Goal: Task Accomplishment & Management: Use online tool/utility

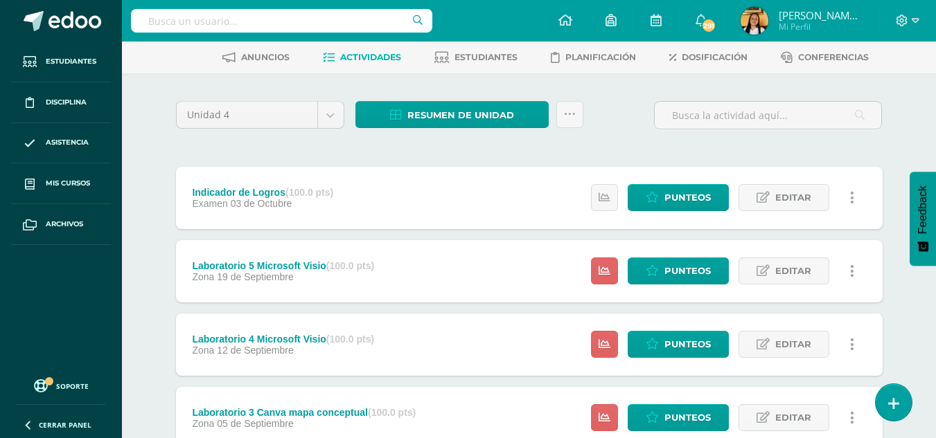
scroll to position [139, 0]
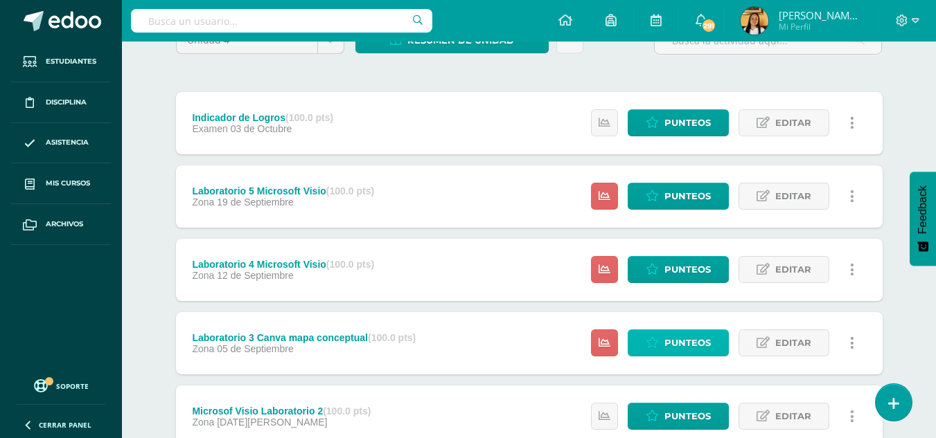
click at [707, 348] on span "Punteos" at bounding box center [687, 343] width 46 height 26
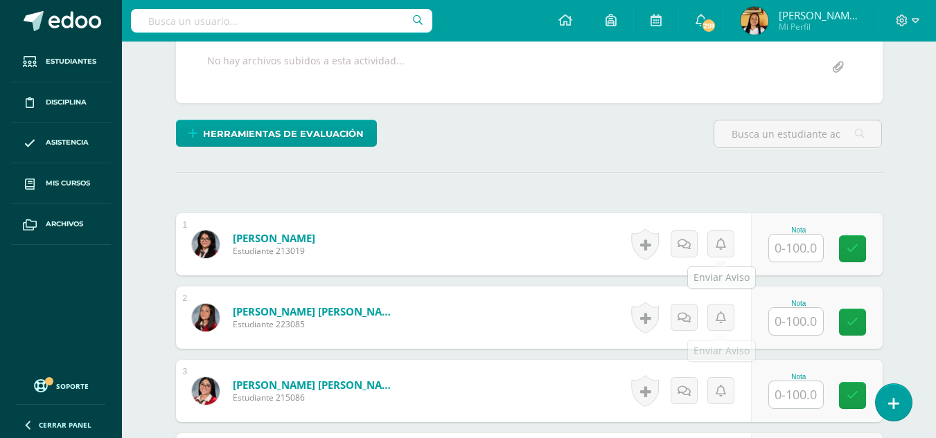
scroll to position [278, 0]
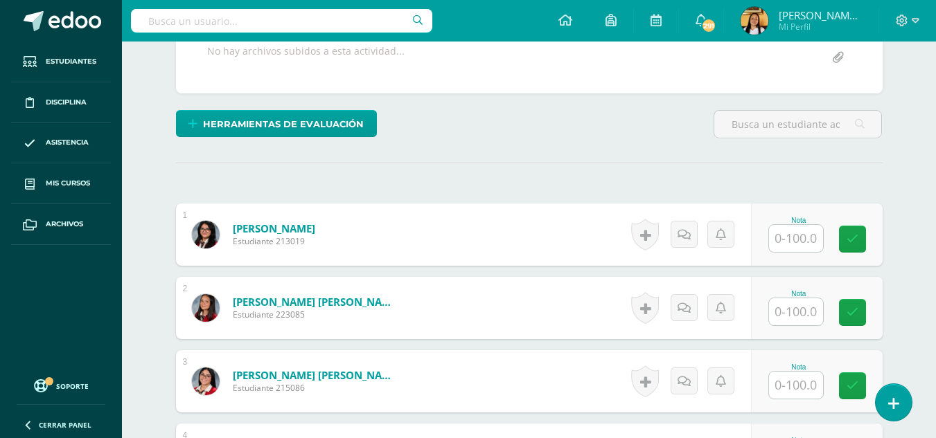
click at [799, 240] on input "text" at bounding box center [796, 238] width 54 height 27
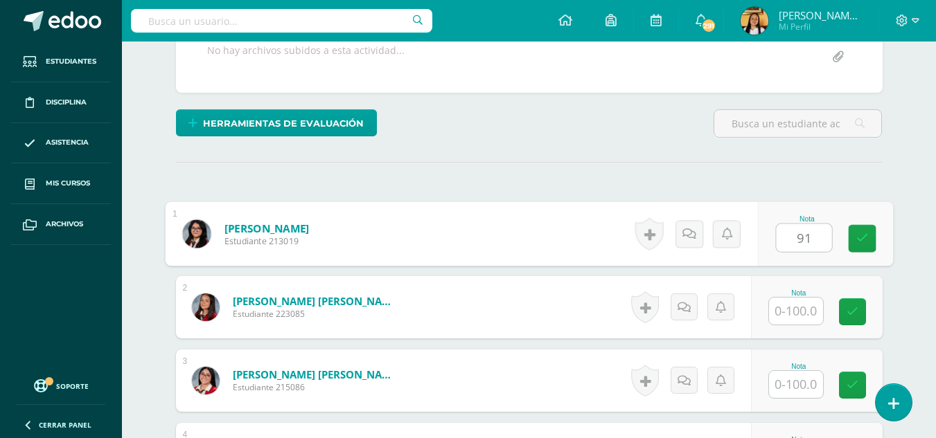
type input "91"
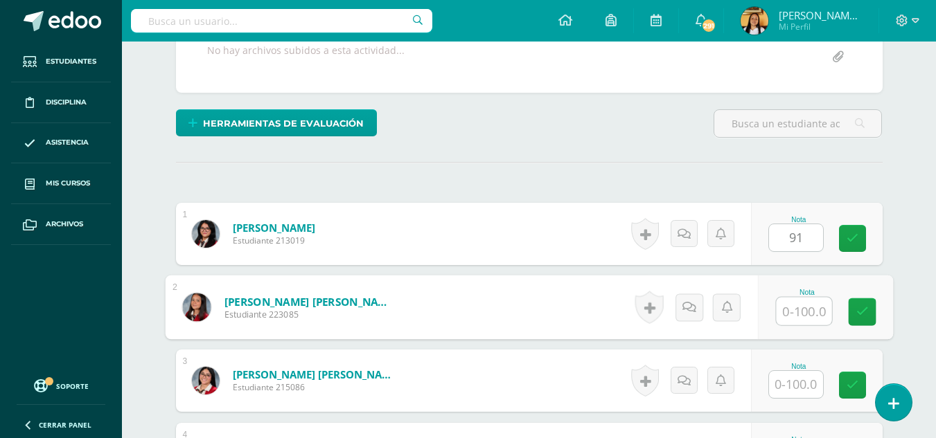
scroll to position [279, 0]
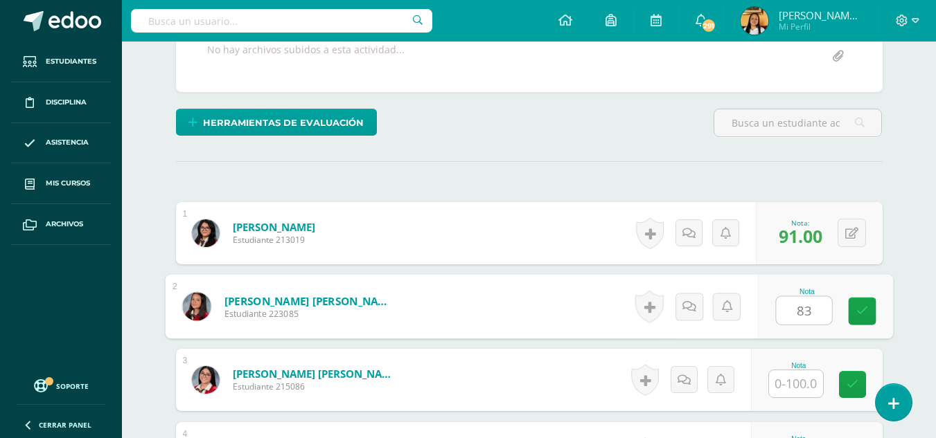
type input "83"
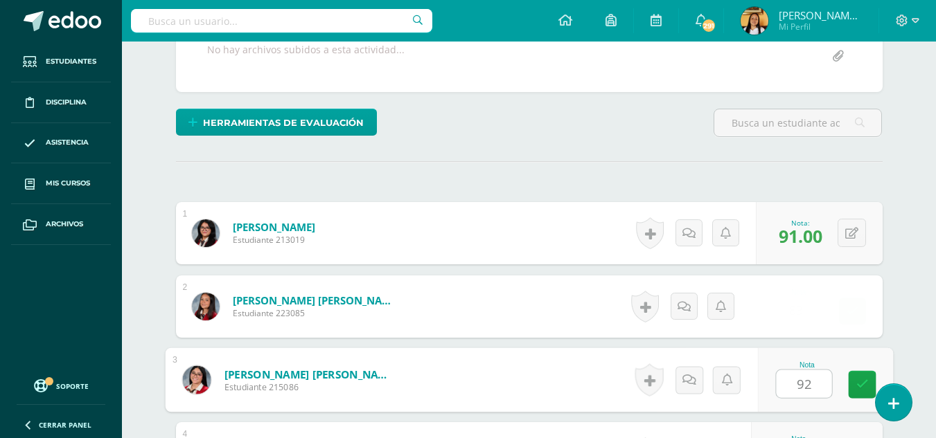
type input "92"
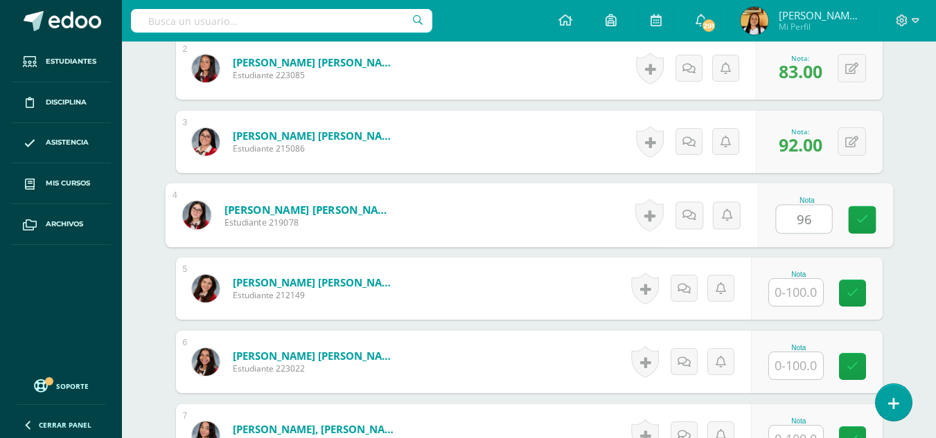
type input "96"
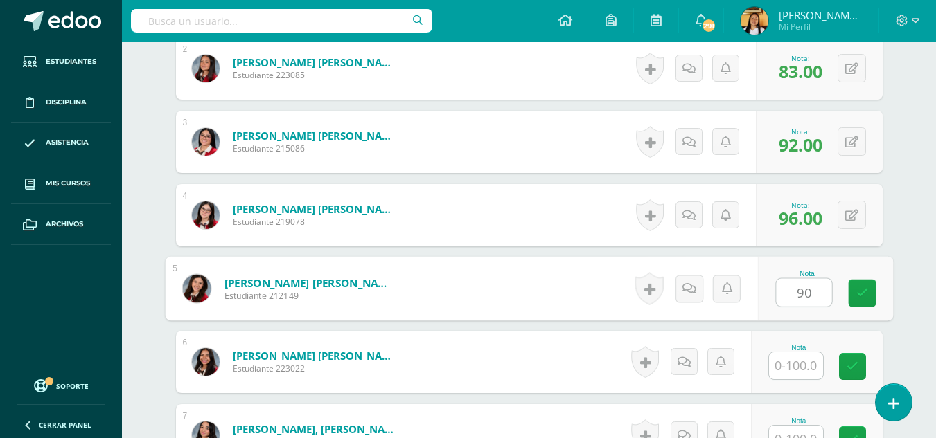
type input "90"
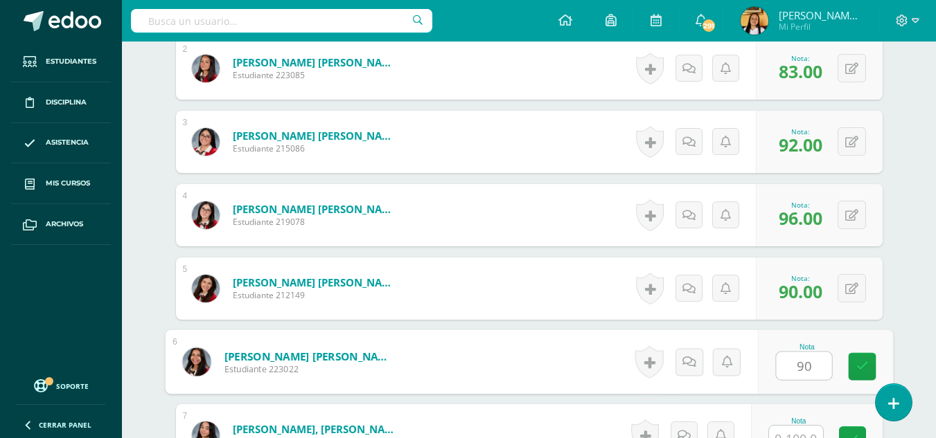
type input "90"
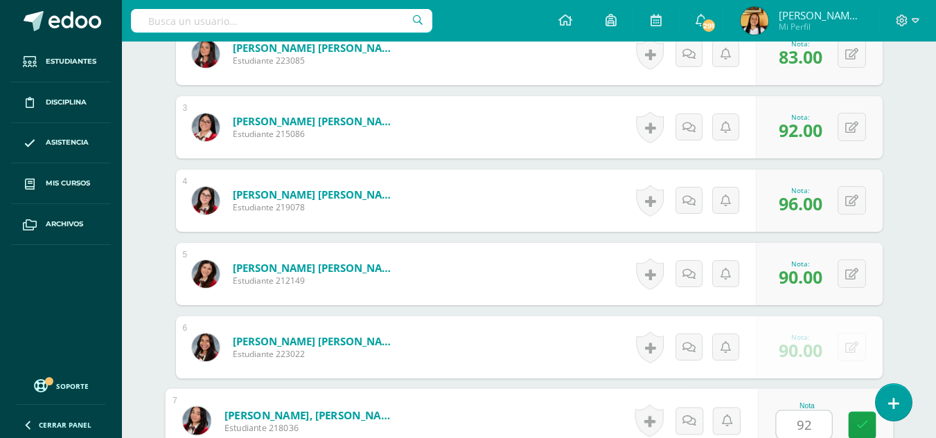
type input "92"
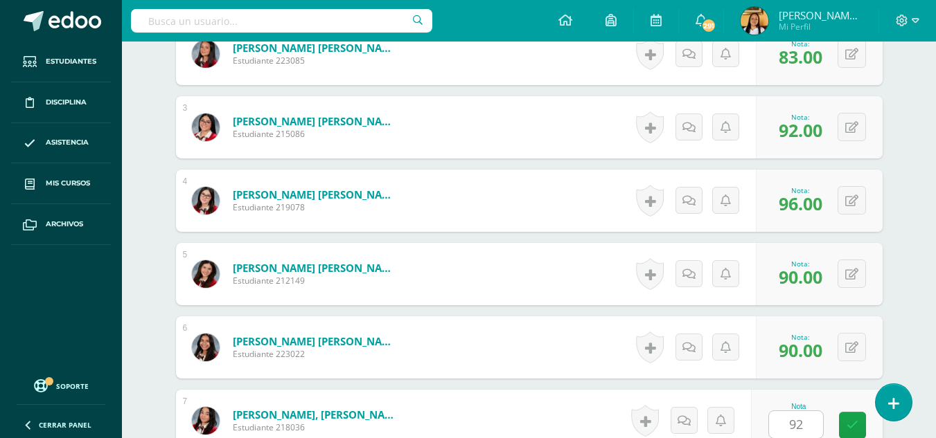
scroll to position [811, 0]
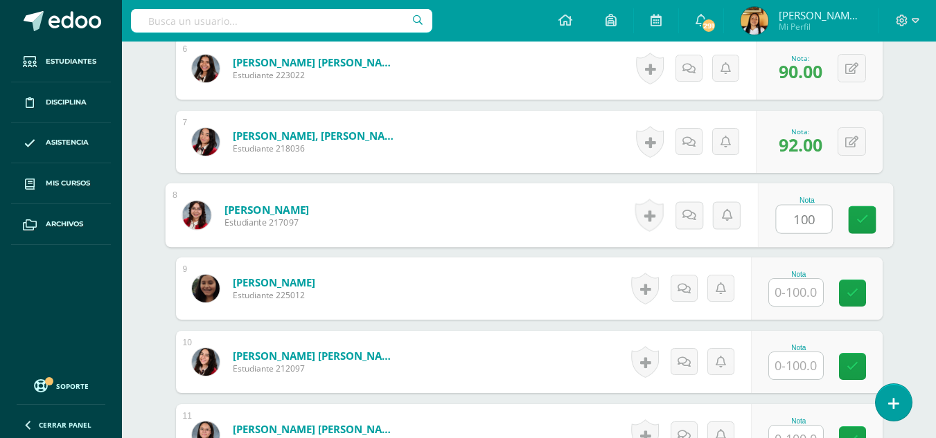
type input "100"
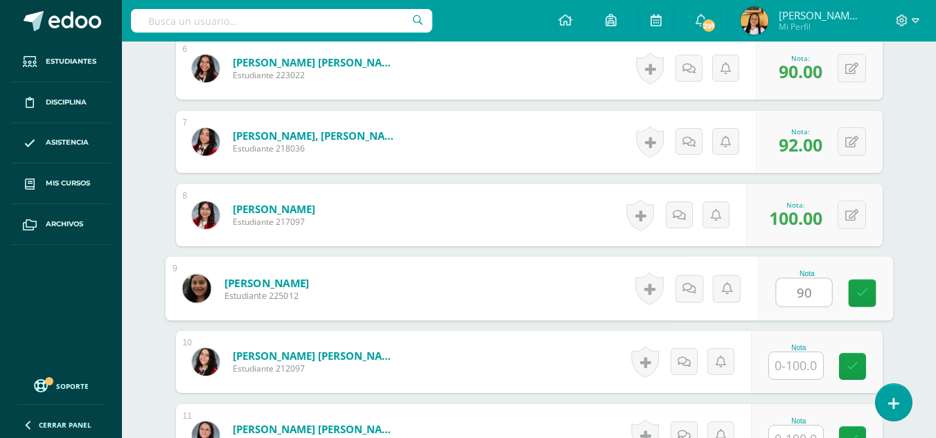
type input "90"
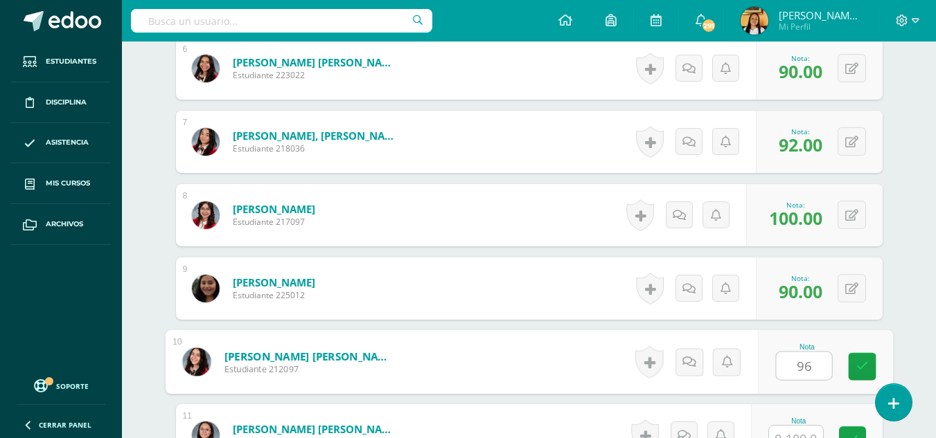
type input "96"
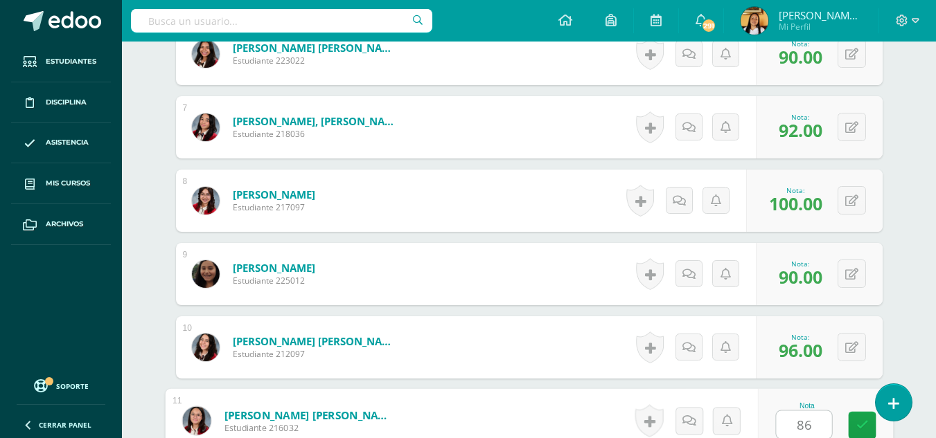
type input "86"
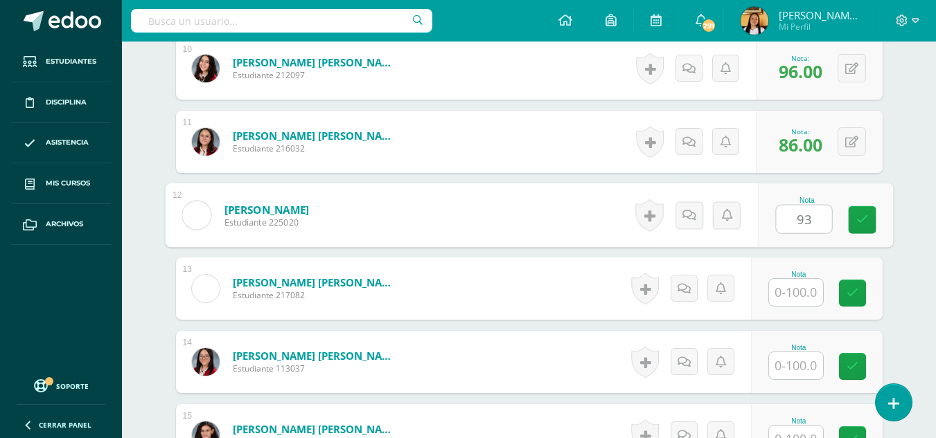
type input "93"
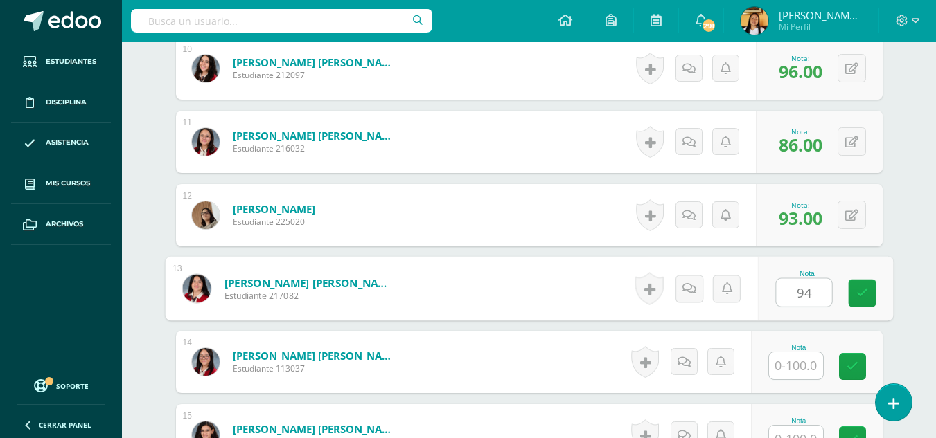
type input "94"
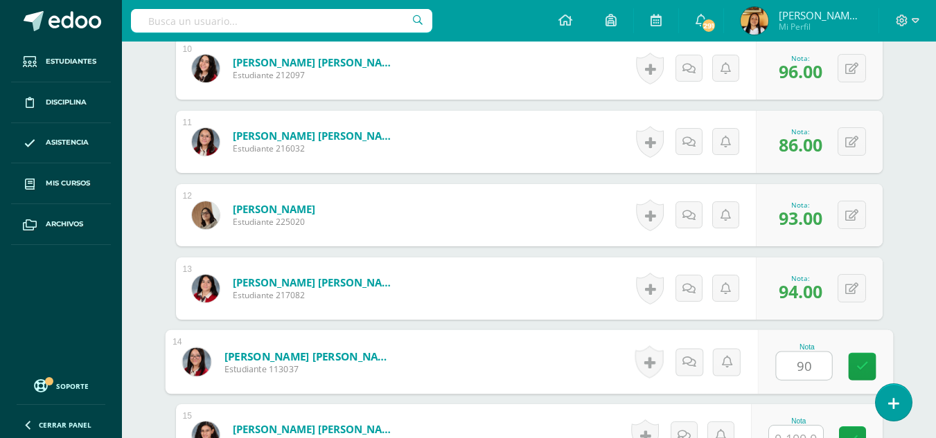
type input "90"
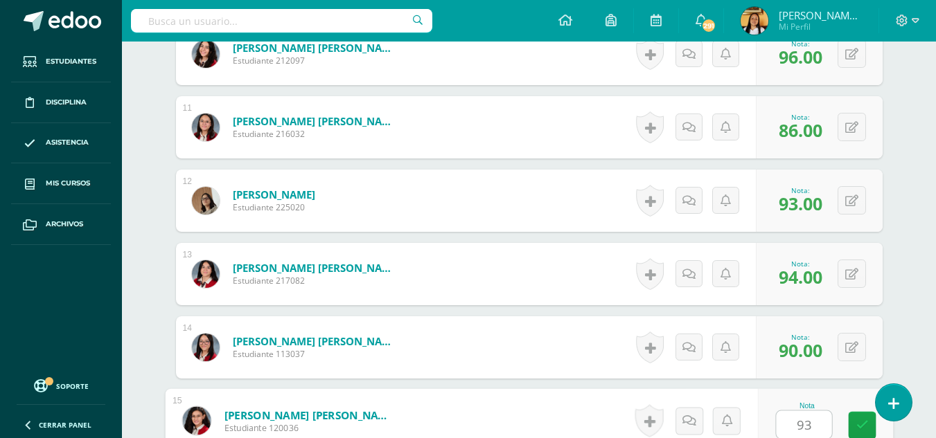
type input "93"
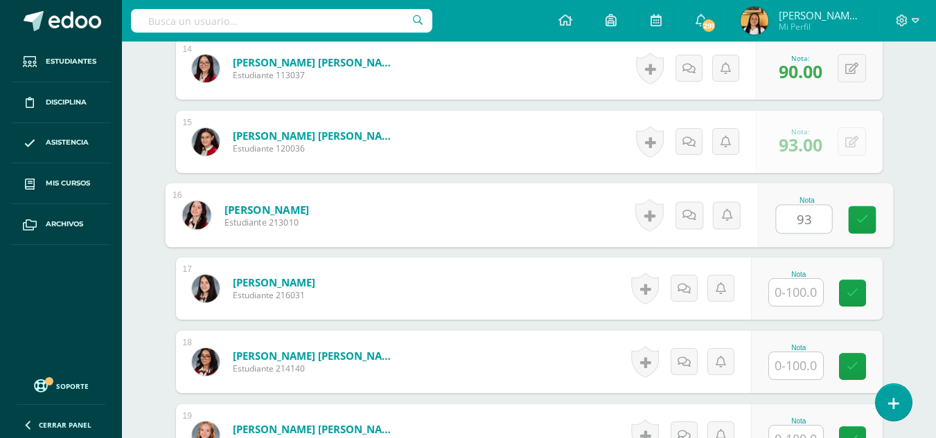
type input "93"
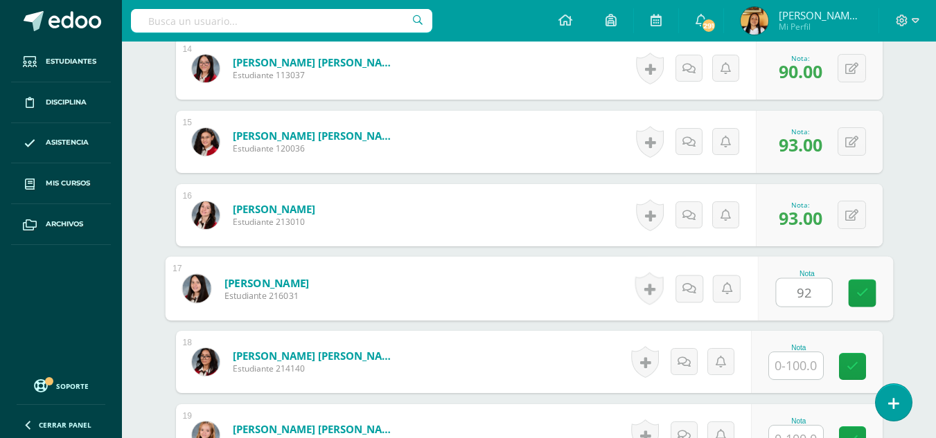
type input "92"
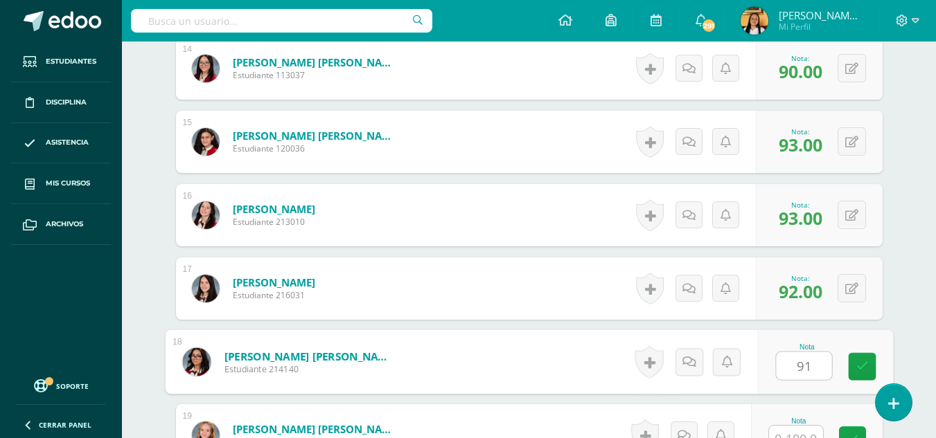
type input "91"
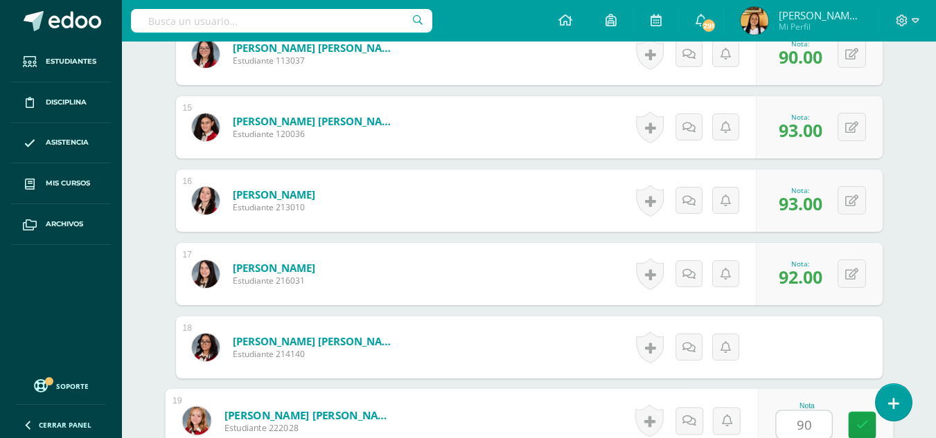
type input "90"
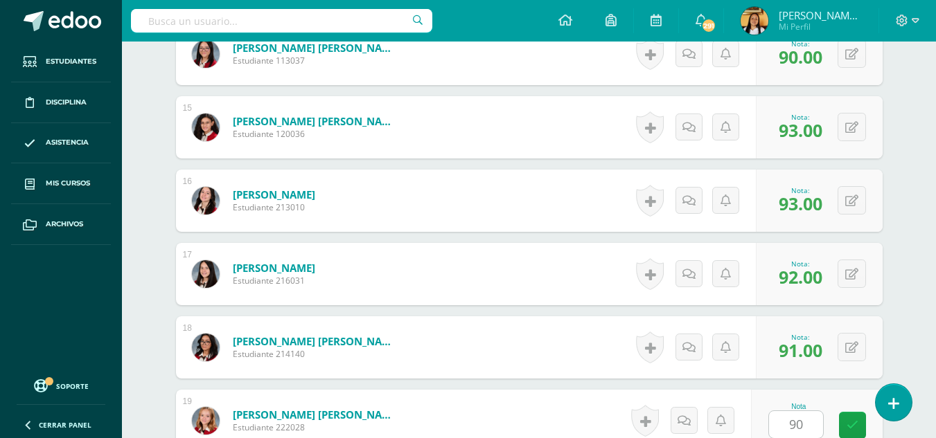
scroll to position [1692, 0]
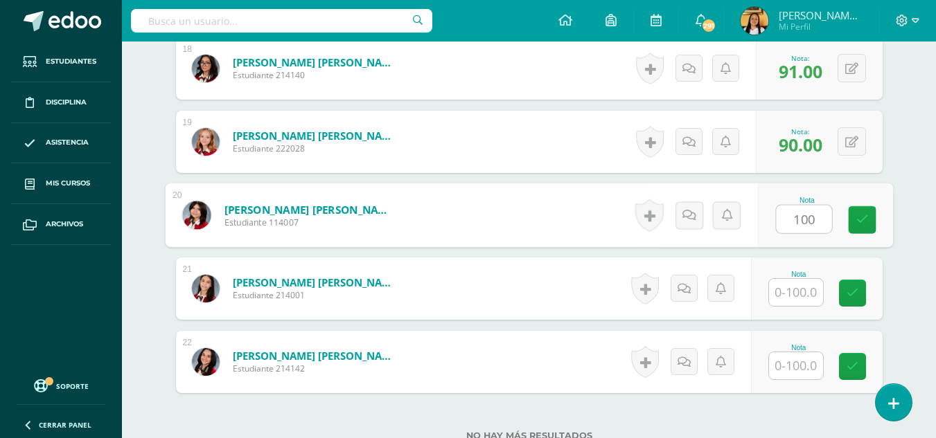
type input "100"
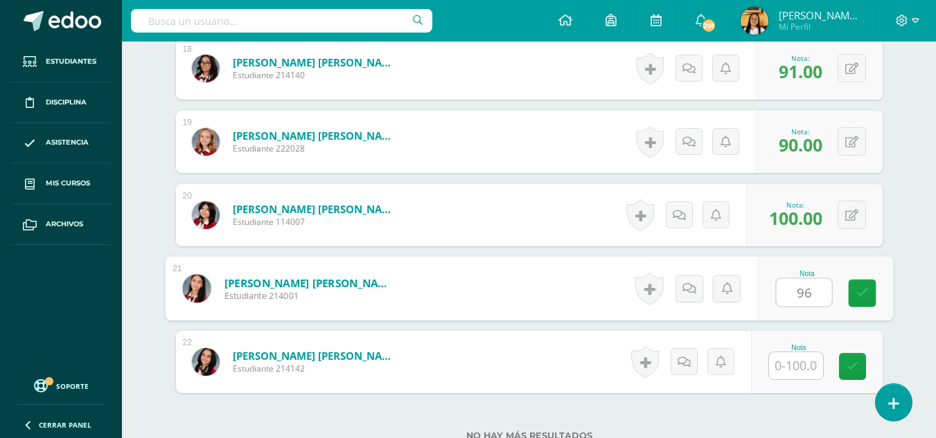
type input "96"
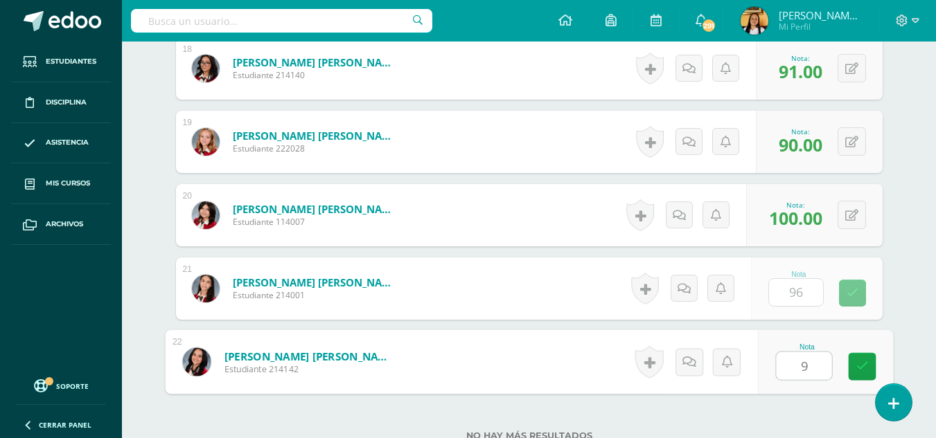
type input "90"
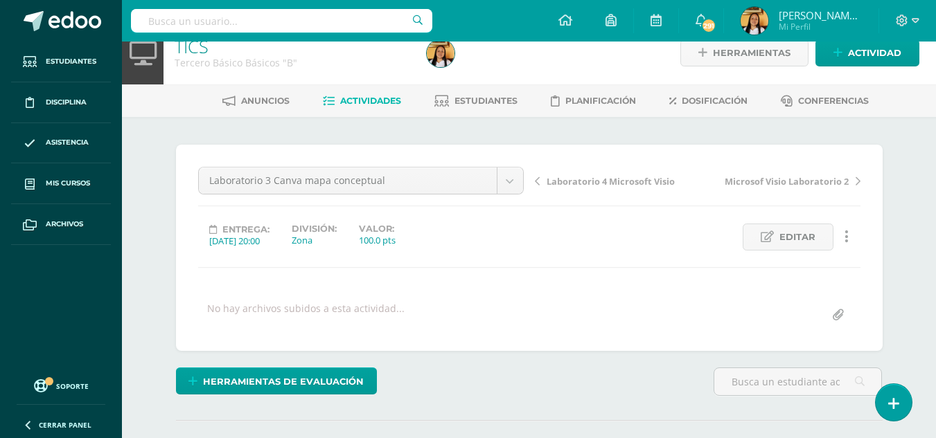
scroll to position [0, 0]
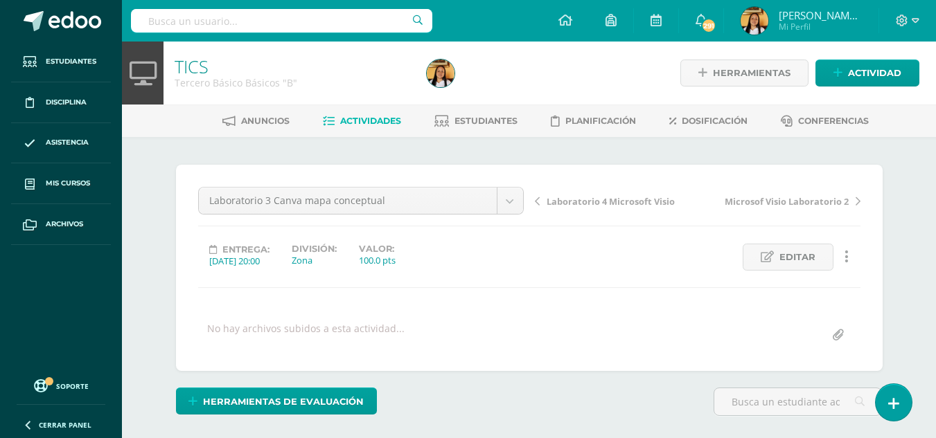
click at [358, 125] on span "Actividades" at bounding box center [370, 121] width 61 height 10
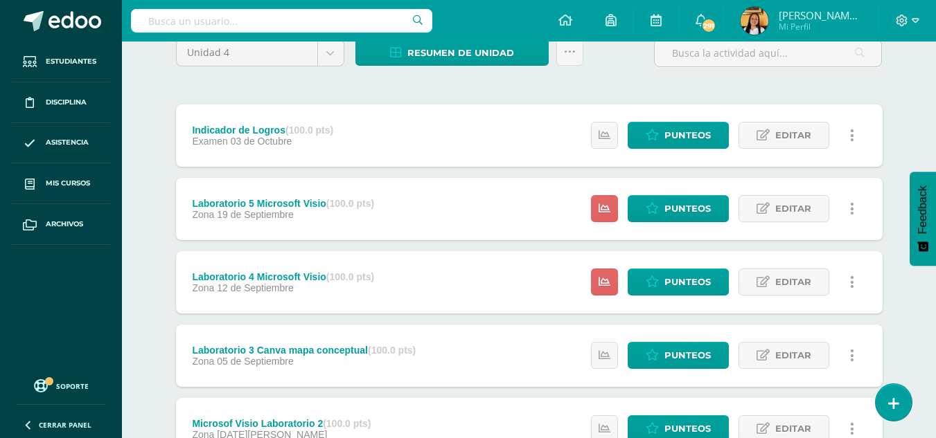
scroll to position [139, 0]
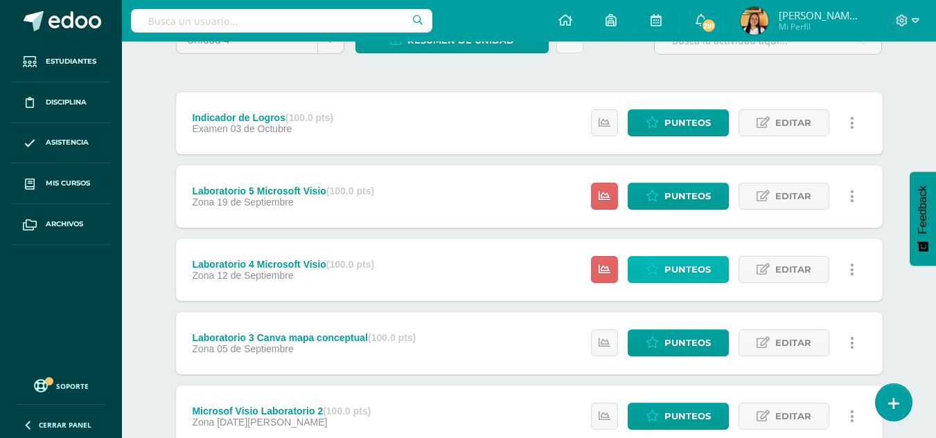
click at [656, 276] on icon at bounding box center [652, 270] width 13 height 12
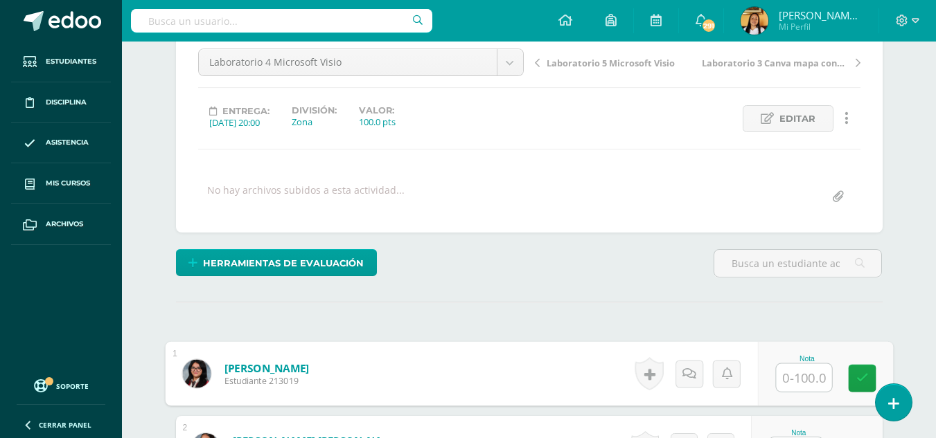
click at [799, 386] on input "text" at bounding box center [803, 378] width 55 height 28
type input "90"
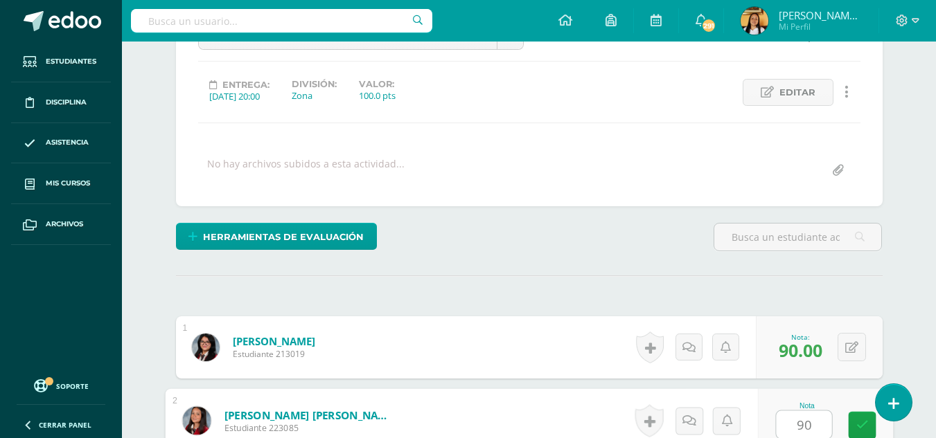
type input "90"
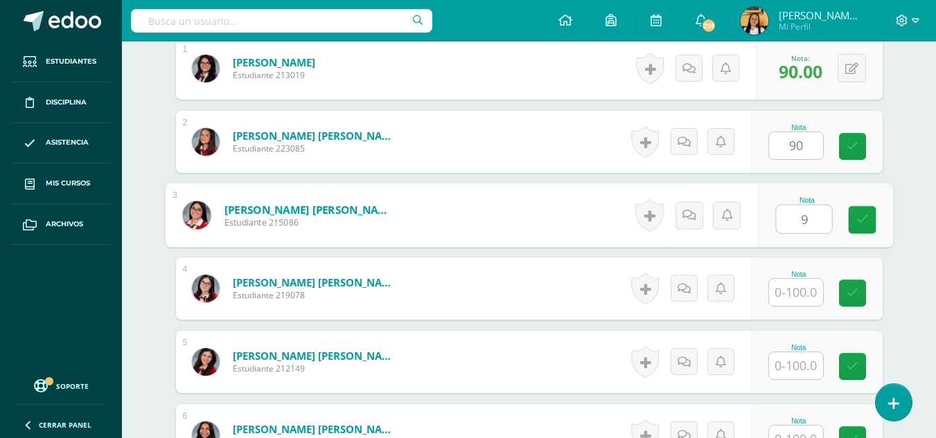
scroll to position [445, 0]
type input "96"
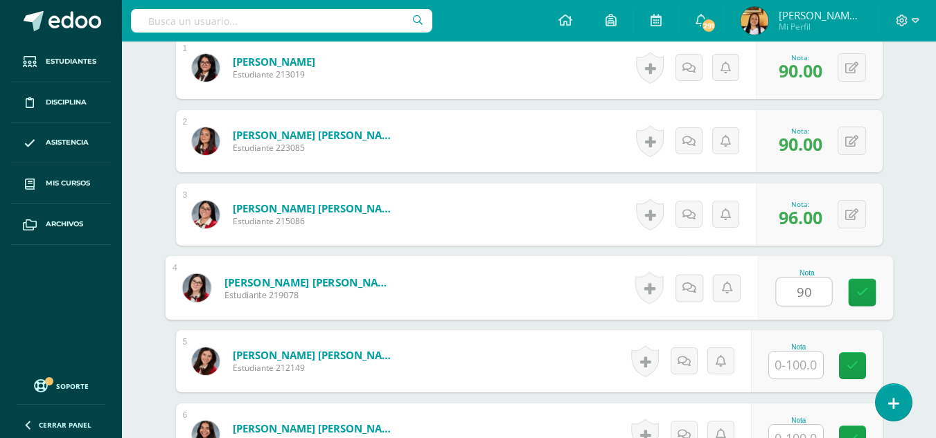
scroll to position [445, 0]
type input "90"
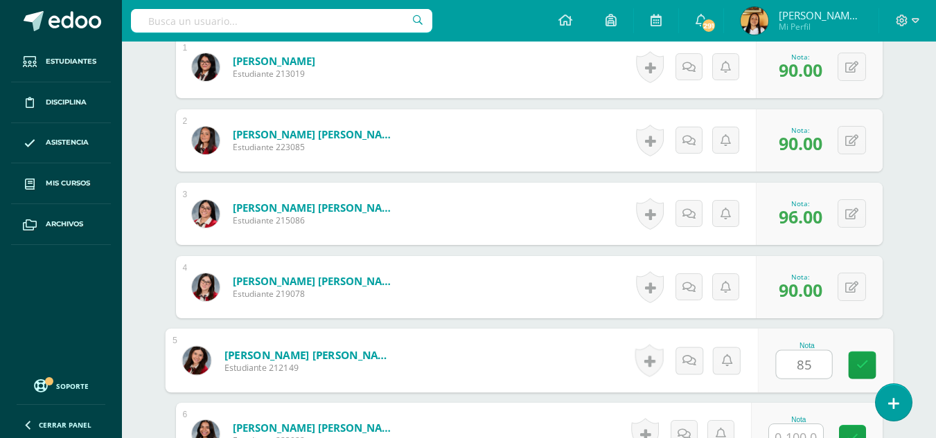
type input "85"
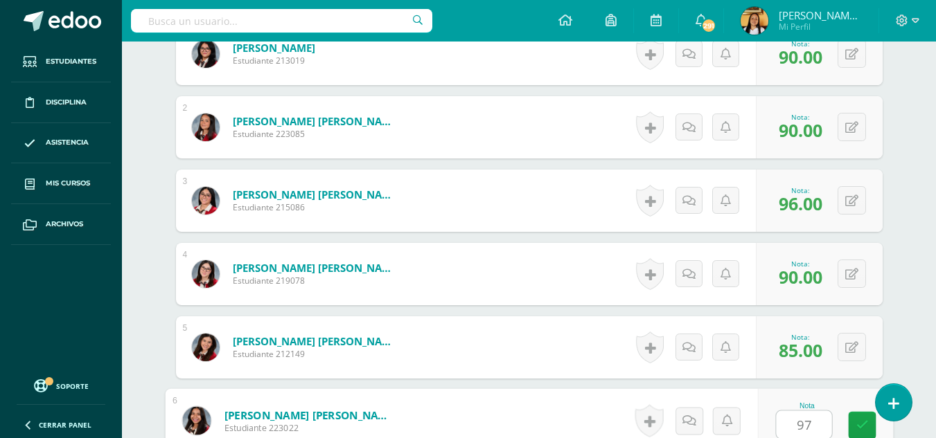
type input "97"
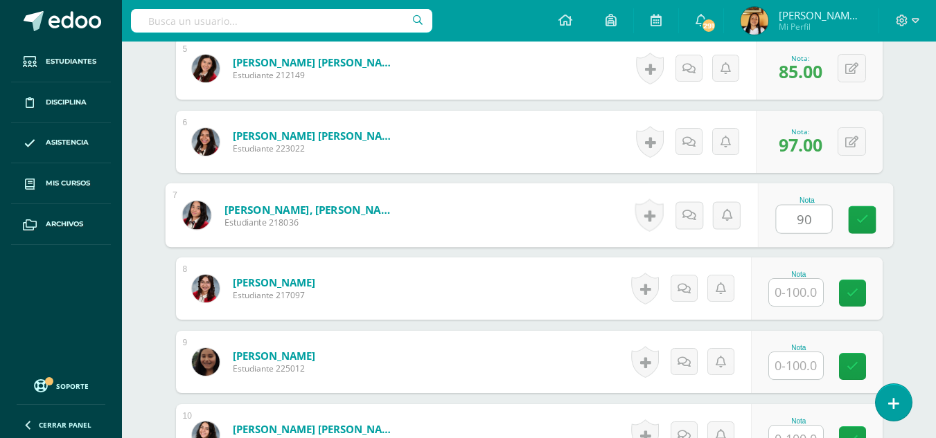
type input "90"
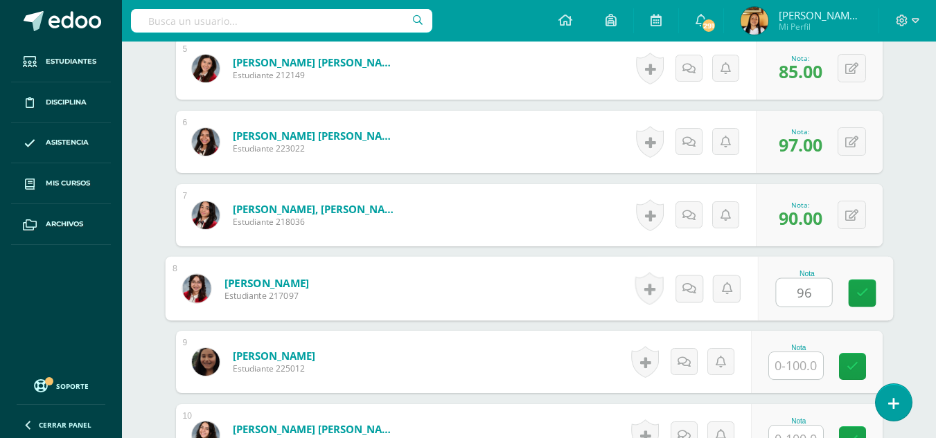
type input "96"
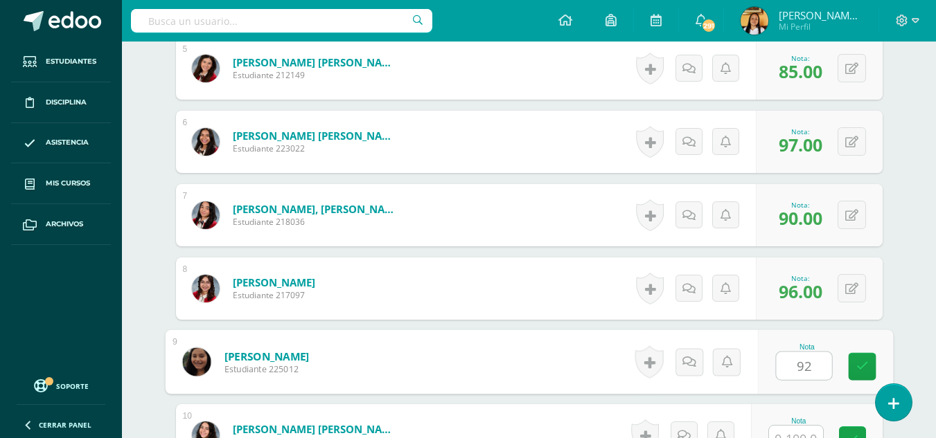
type input "92"
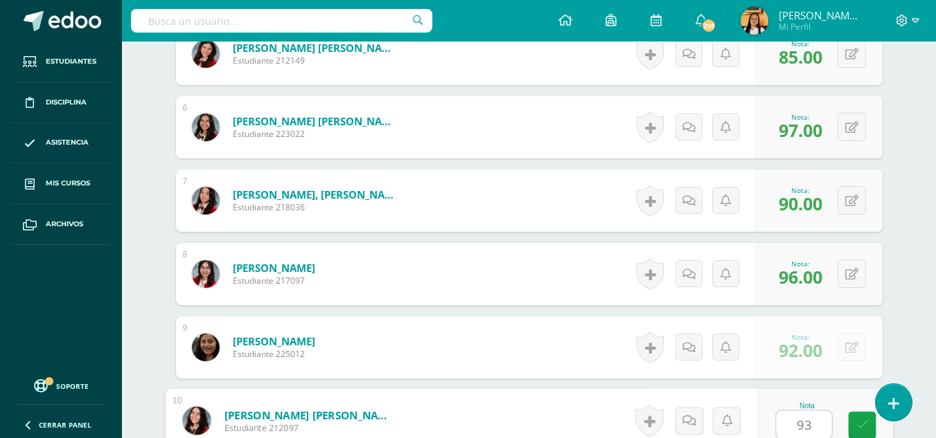
type input "93"
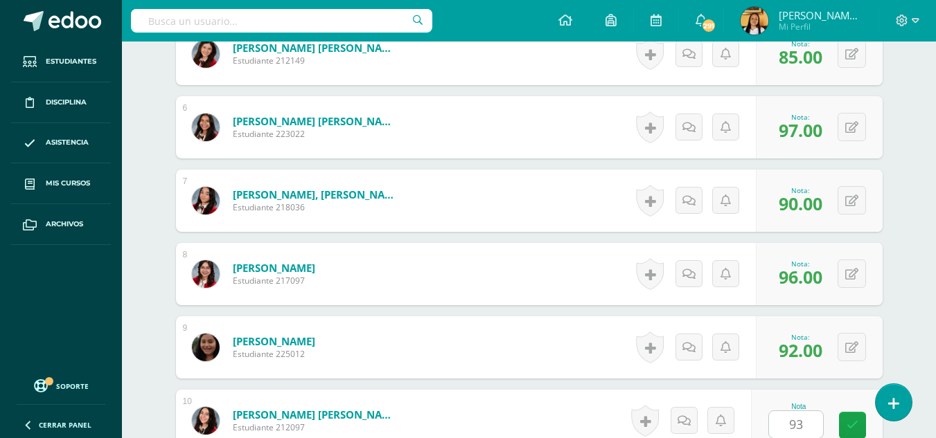
scroll to position [1031, 0]
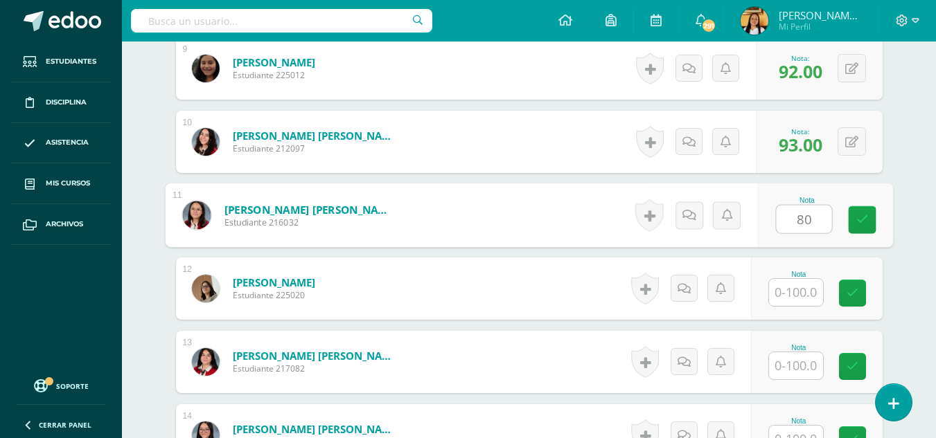
type input "80"
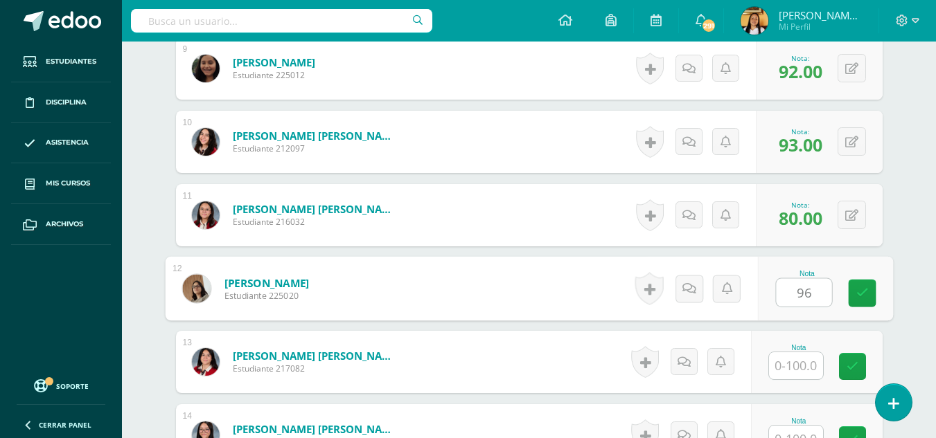
type input "96"
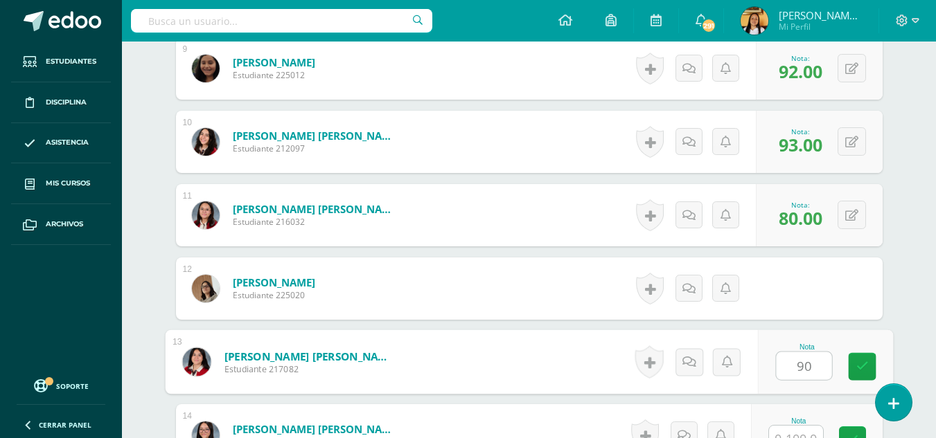
type input "90"
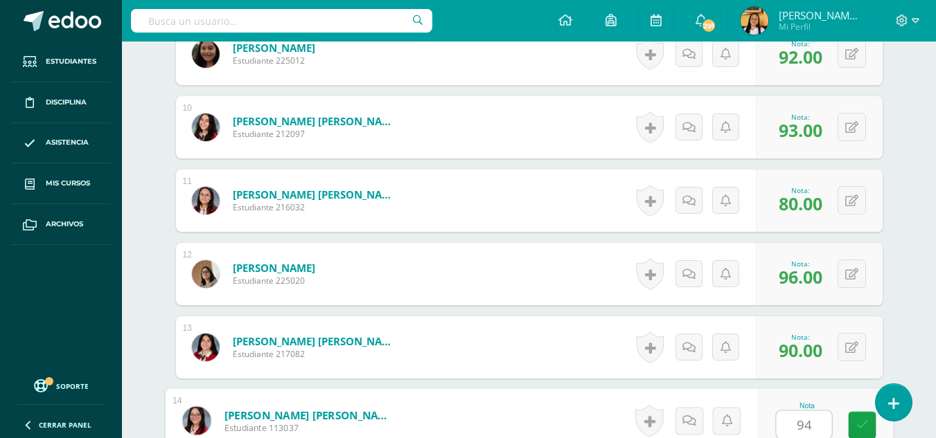
type input "94"
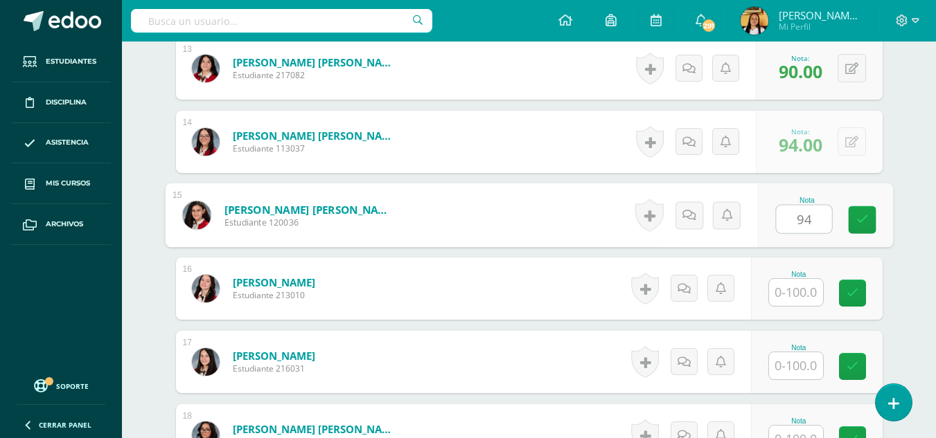
type input "94"
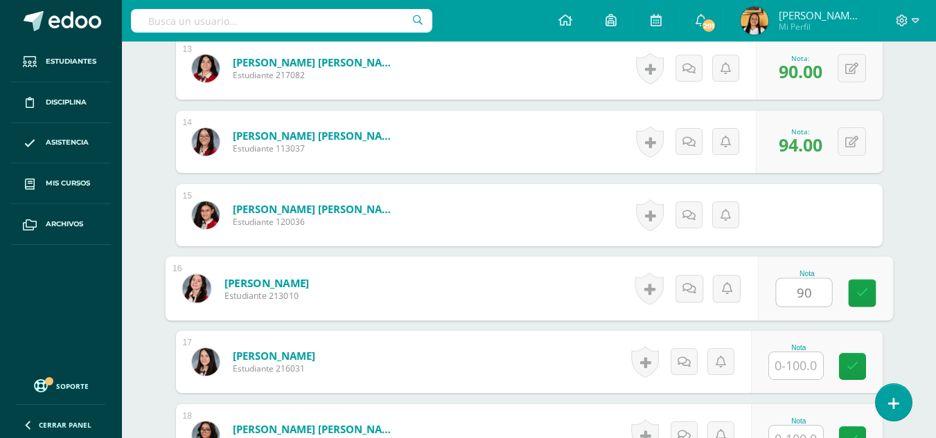
type input "90"
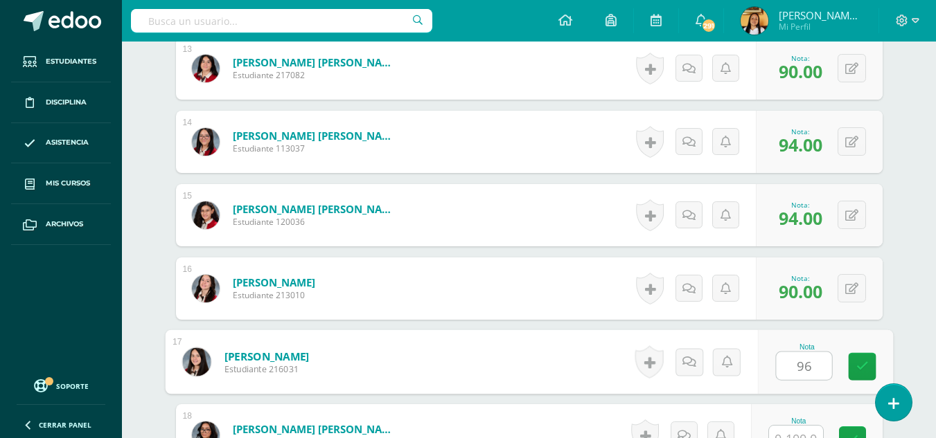
type input "96"
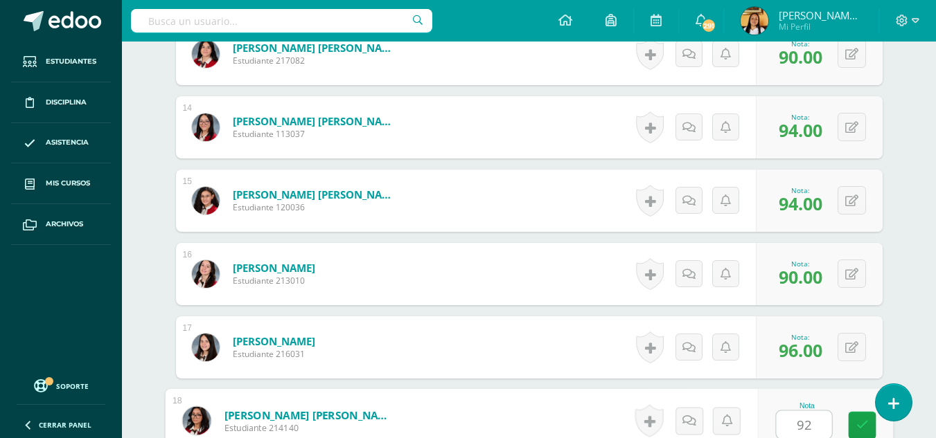
type input "92"
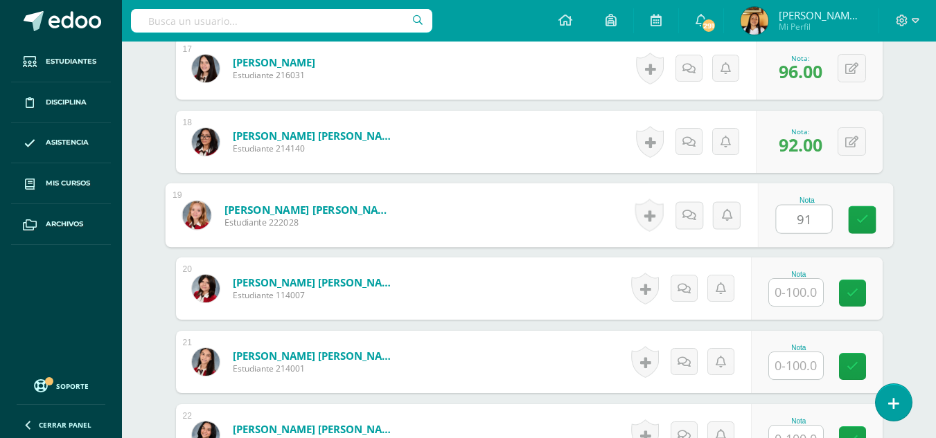
type input "91"
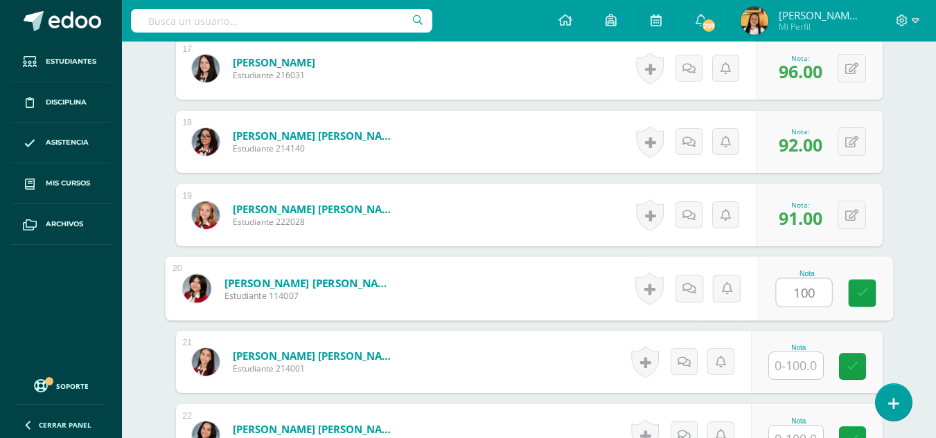
type input "100"
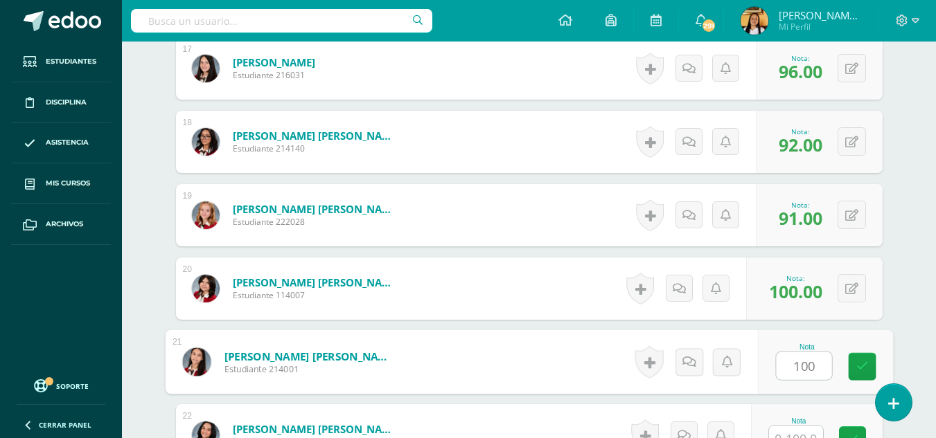
type input "100"
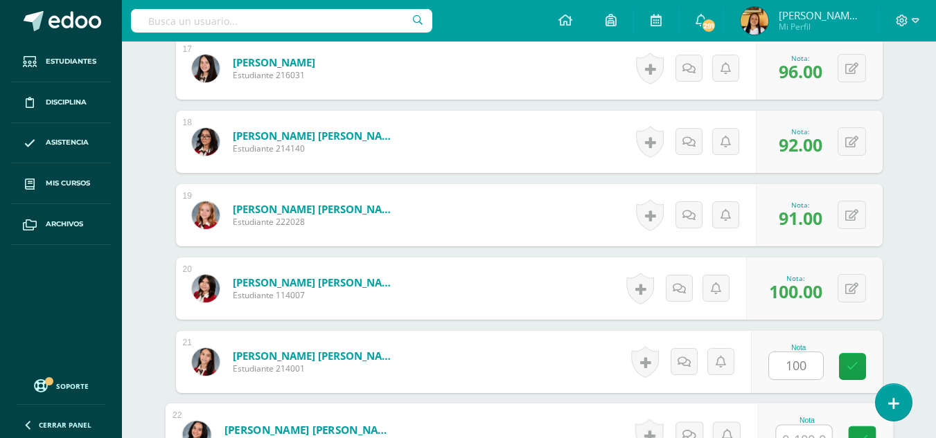
scroll to position [1633, 0]
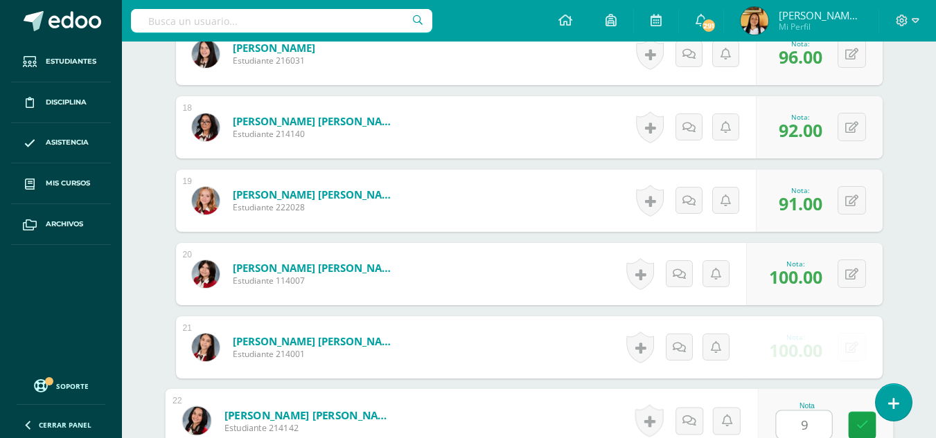
type input "97"
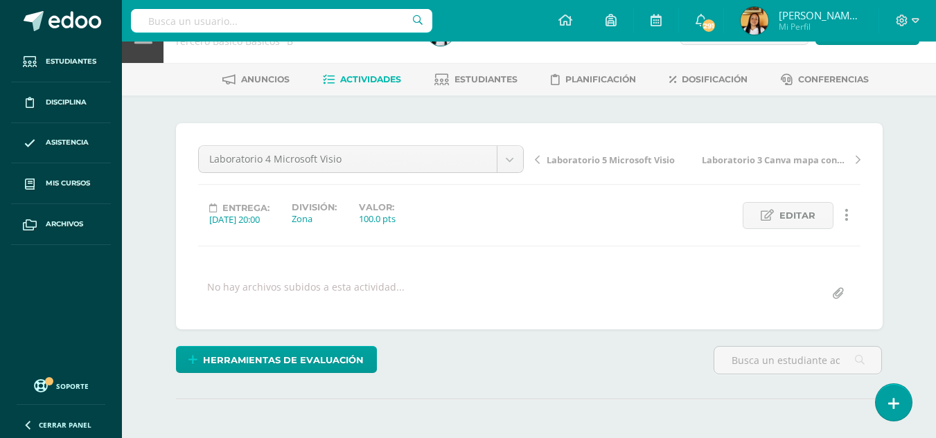
scroll to position [40, 0]
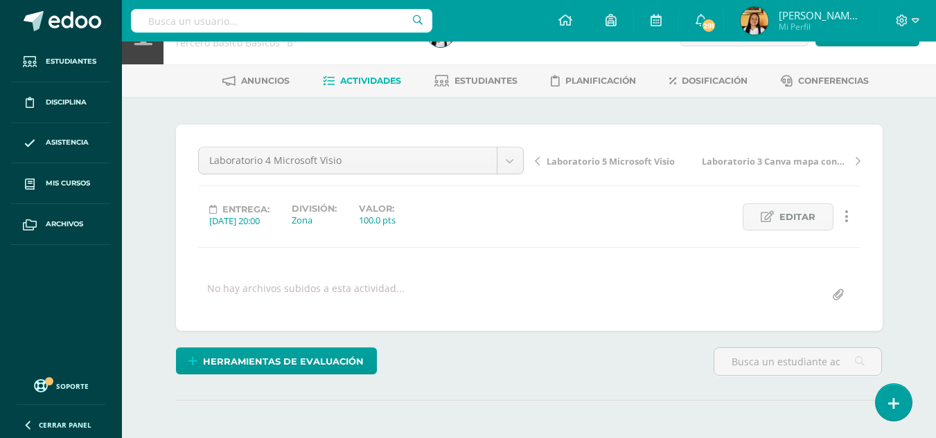
click at [360, 80] on span "Actividades" at bounding box center [370, 80] width 61 height 10
